Goal: Find specific page/section: Find specific page/section

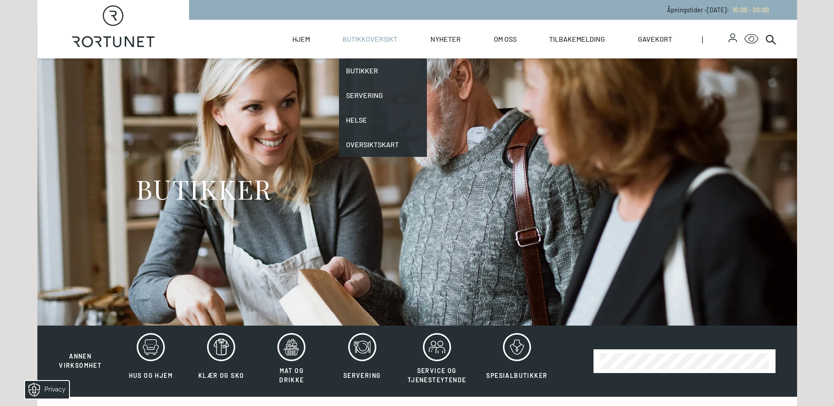
click at [385, 37] on link "Butikkoversikt" at bounding box center [369, 39] width 55 height 39
click at [371, 75] on link "Butikker" at bounding box center [383, 70] width 88 height 25
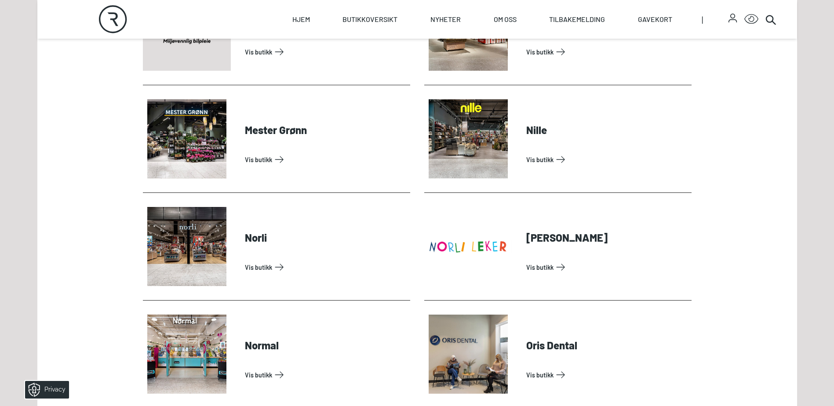
scroll to position [1802, 0]
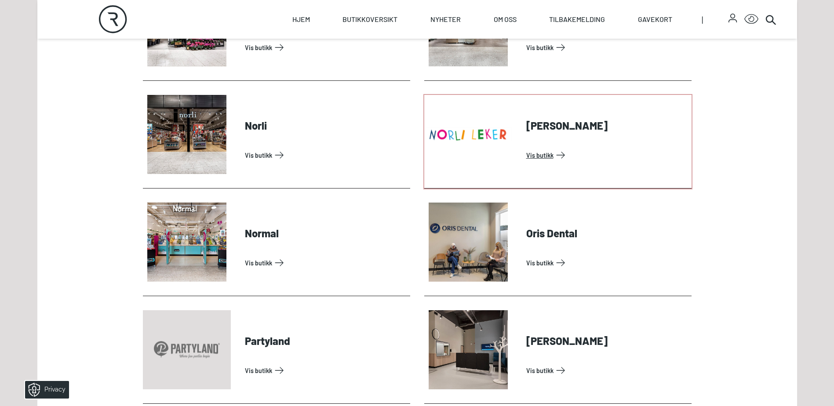
click at [526, 148] on link "Vis butikk" at bounding box center [607, 155] width 162 height 14
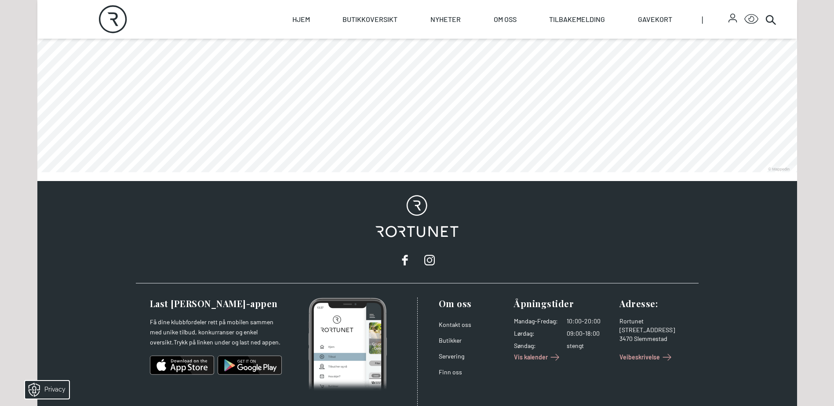
scroll to position [639, 0]
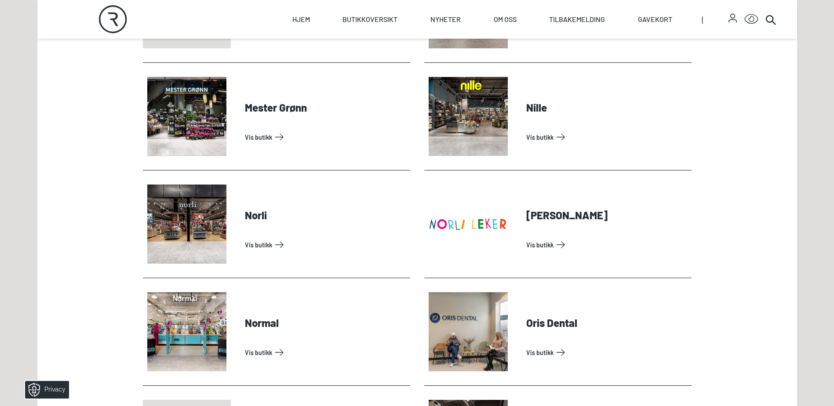
scroll to position [1714, 0]
